Goal: Transaction & Acquisition: Purchase product/service

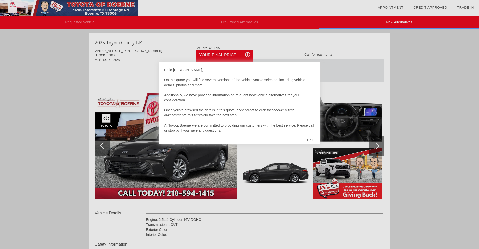
click at [311, 140] on div "EXIT" at bounding box center [311, 139] width 18 height 15
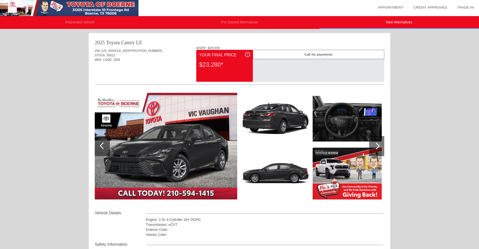
click at [278, 119] on img at bounding box center [275, 119] width 69 height 52
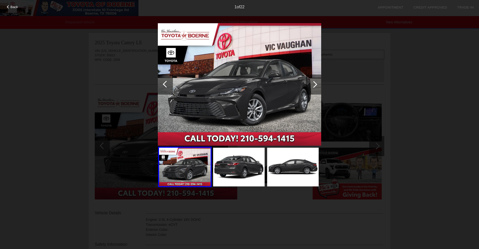
click at [315, 82] on div at bounding box center [313, 84] width 15 height 20
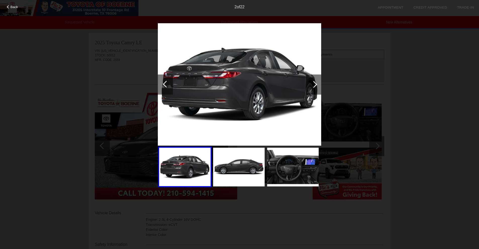
click at [316, 84] on div at bounding box center [313, 84] width 7 height 7
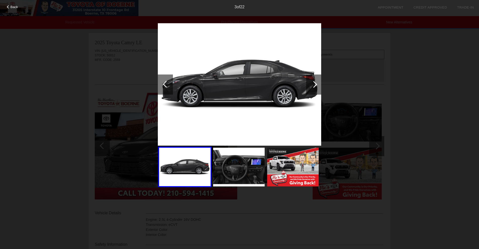
click at [316, 84] on div at bounding box center [313, 84] width 7 height 7
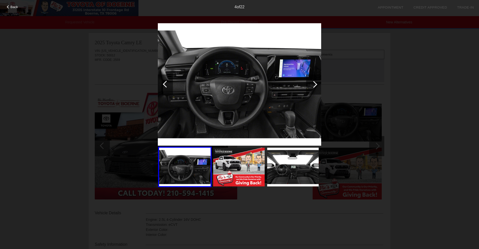
click at [316, 84] on div at bounding box center [313, 84] width 7 height 7
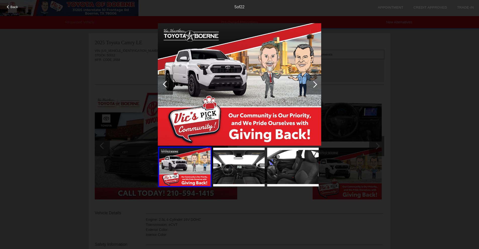
click at [316, 84] on div at bounding box center [313, 84] width 7 height 7
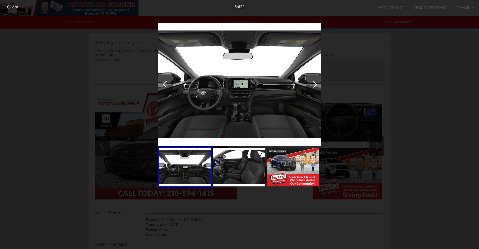
click at [170, 85] on div at bounding box center [165, 84] width 15 height 20
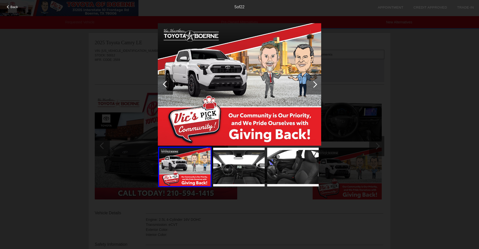
click at [317, 82] on div at bounding box center [313, 84] width 15 height 20
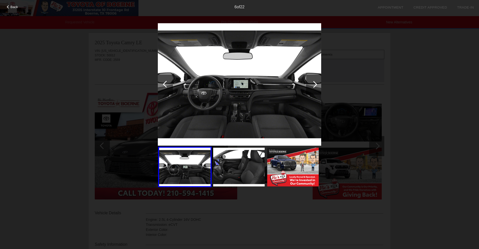
click at [317, 82] on div at bounding box center [313, 84] width 15 height 20
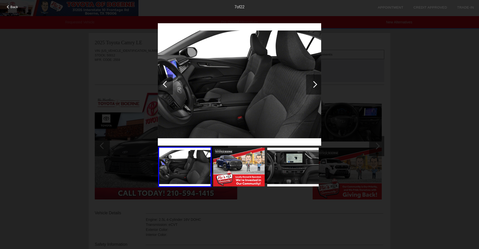
click at [417, 78] on div "Back 7 of 22" at bounding box center [239, 124] width 479 height 249
click at [410, 86] on div "Back 7 of 22" at bounding box center [239, 124] width 479 height 249
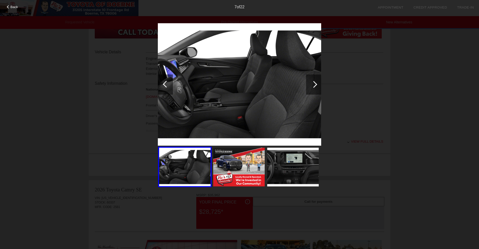
click at [10, 8] on div "Back" at bounding box center [12, 6] width 25 height 3
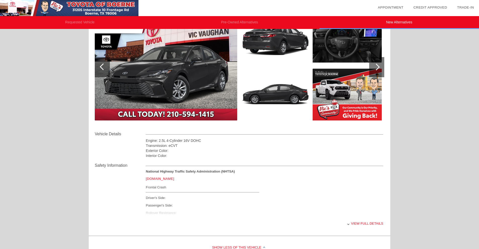
scroll to position [124, 0]
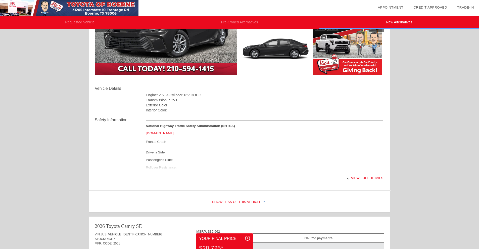
click at [362, 178] on div "View full details" at bounding box center [264, 178] width 237 height 12
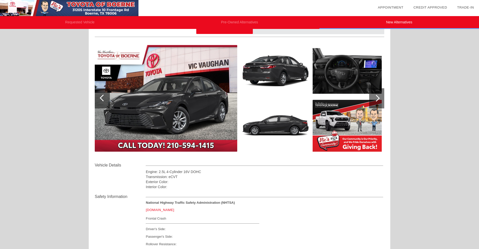
scroll to position [0, 0]
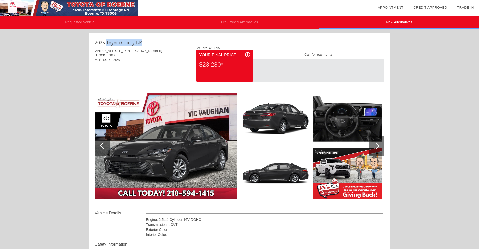
drag, startPoint x: 95, startPoint y: 42, endPoint x: 148, endPoint y: 42, distance: 53.0
click at [148, 42] on div "2025 Toyota Camry LE" at bounding box center [239, 42] width 289 height 7
copy div "2025 Toyota Camry LE"
